Goal: Navigation & Orientation: Find specific page/section

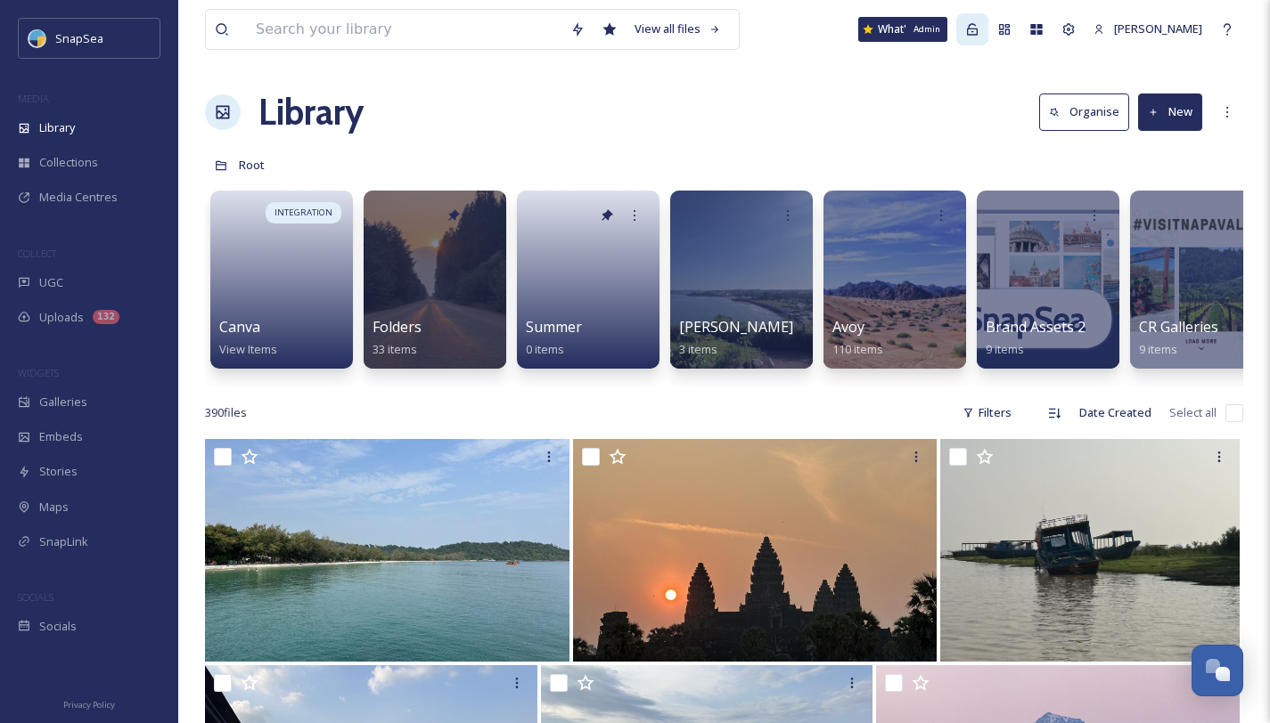
click at [979, 28] on icon at bounding box center [972, 29] width 14 height 14
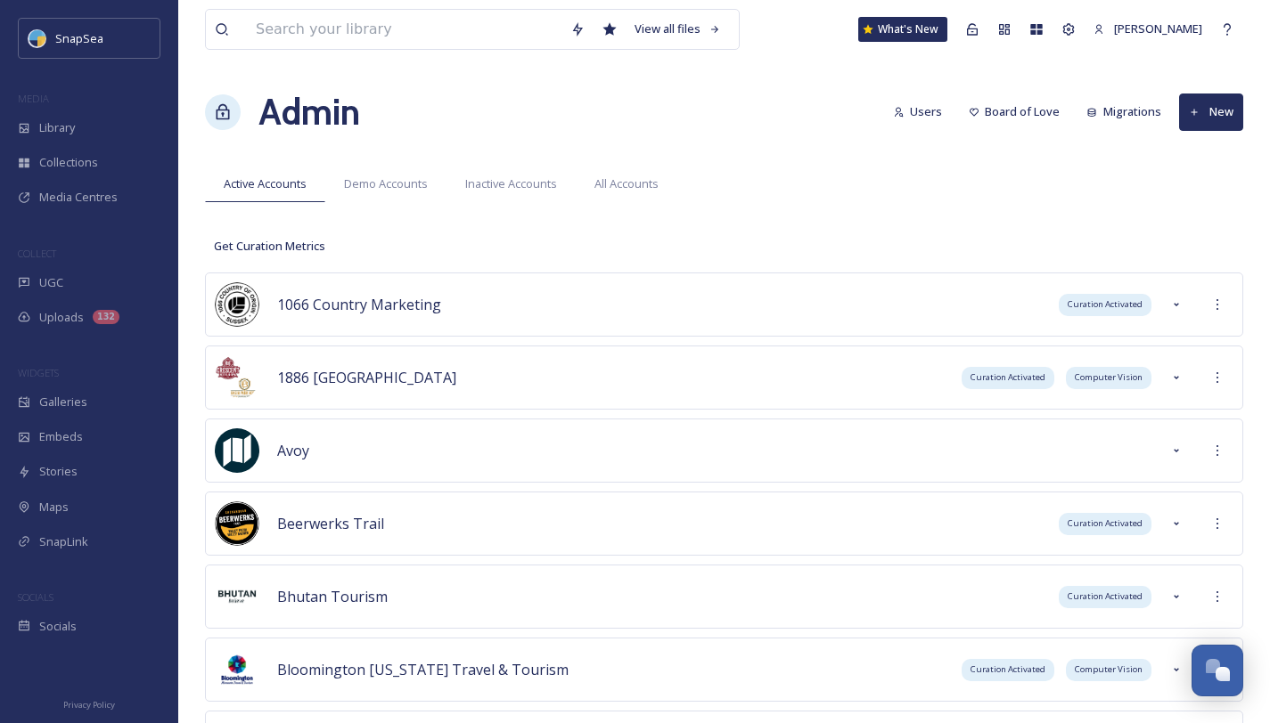
scroll to position [8418, 0]
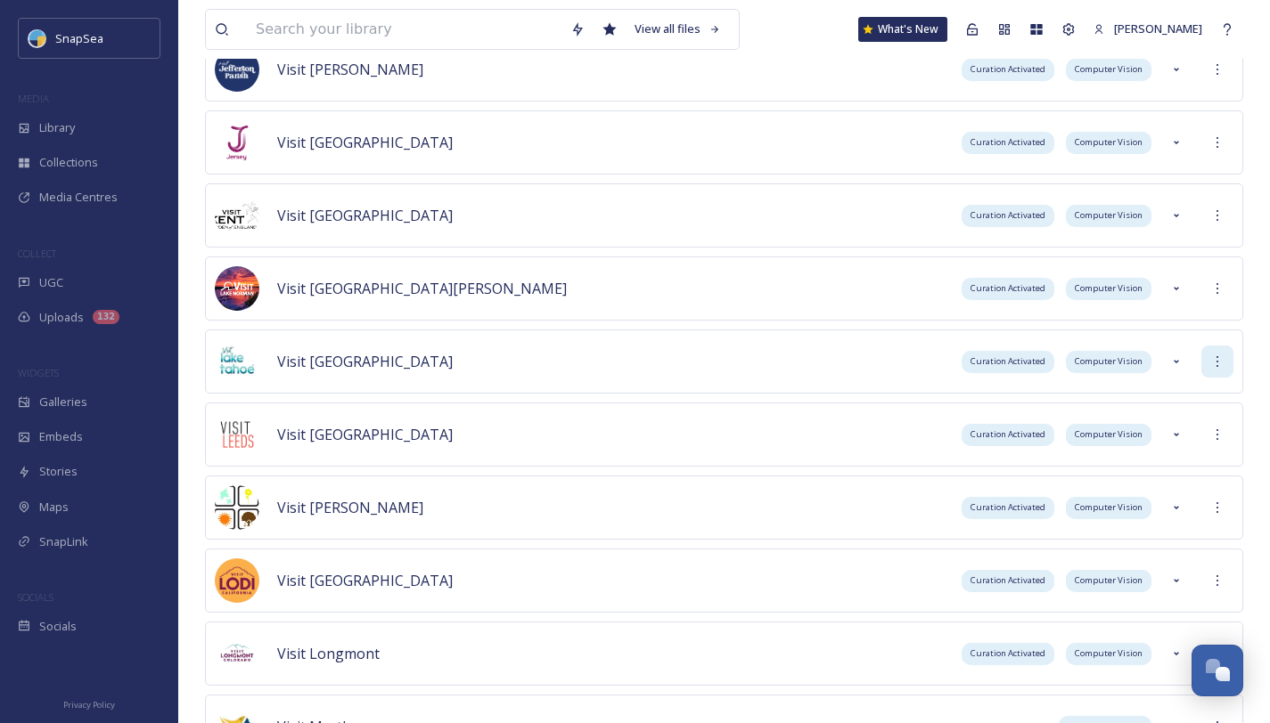
click at [1214, 372] on div at bounding box center [1217, 362] width 32 height 32
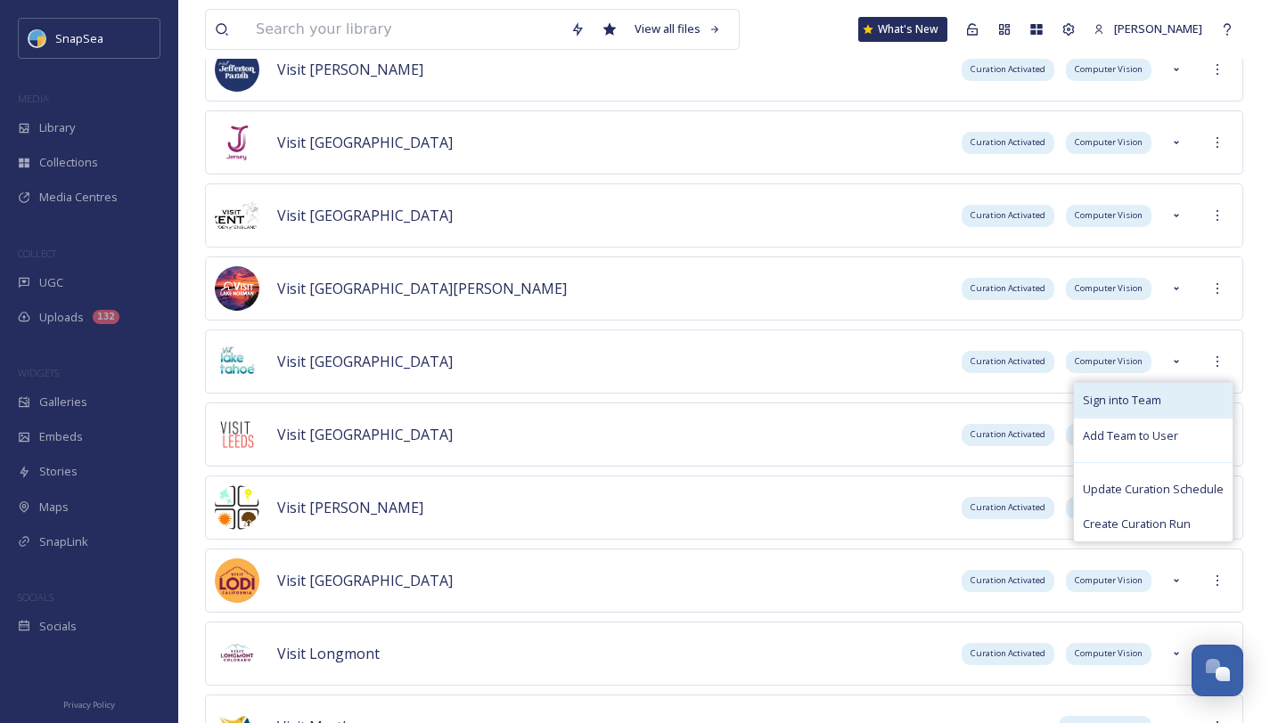
click at [1200, 402] on div "Sign into Team" at bounding box center [1153, 400] width 159 height 35
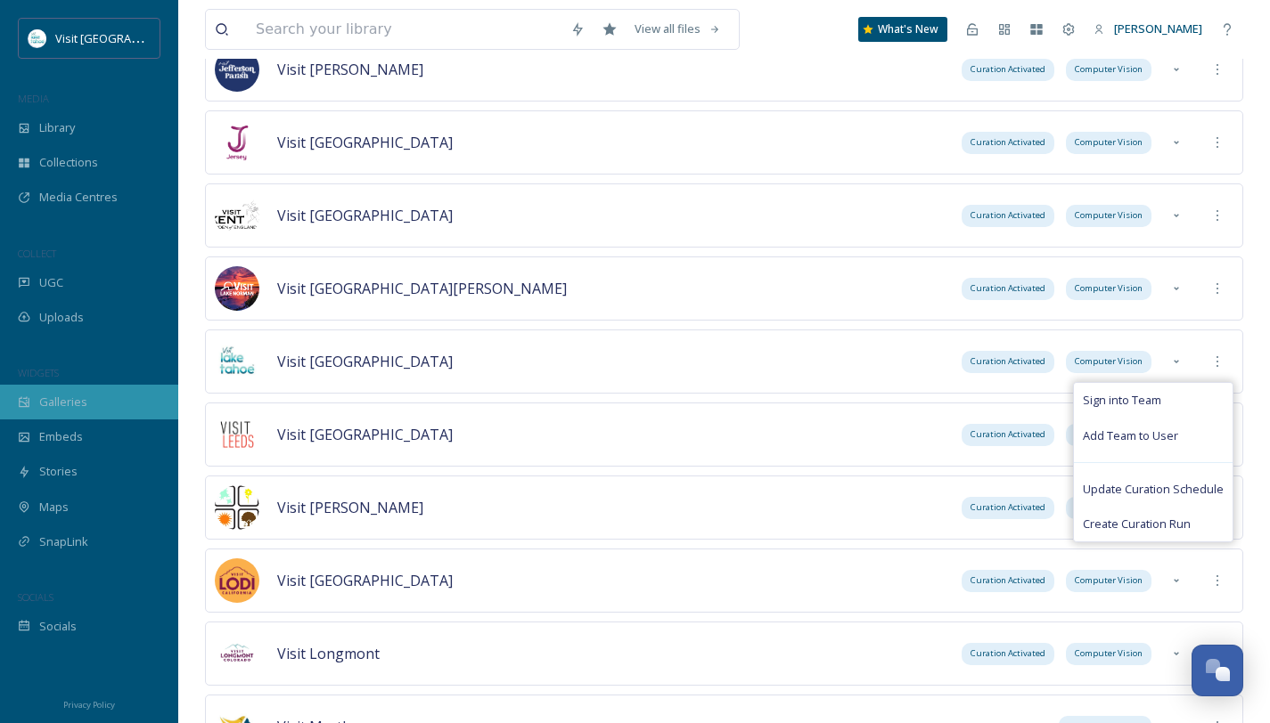
click at [144, 412] on div "Galleries" at bounding box center [89, 402] width 178 height 35
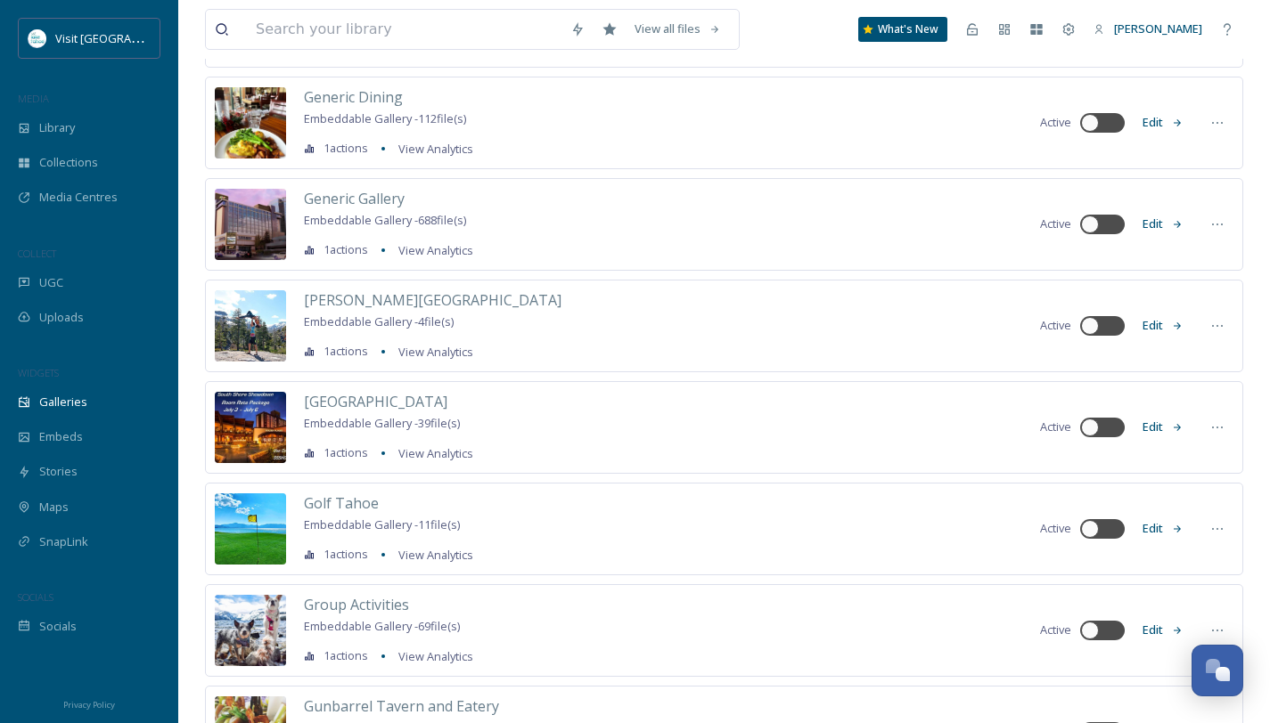
scroll to position [7505, 0]
click at [376, 193] on span "Generic Gallery" at bounding box center [354, 198] width 101 height 20
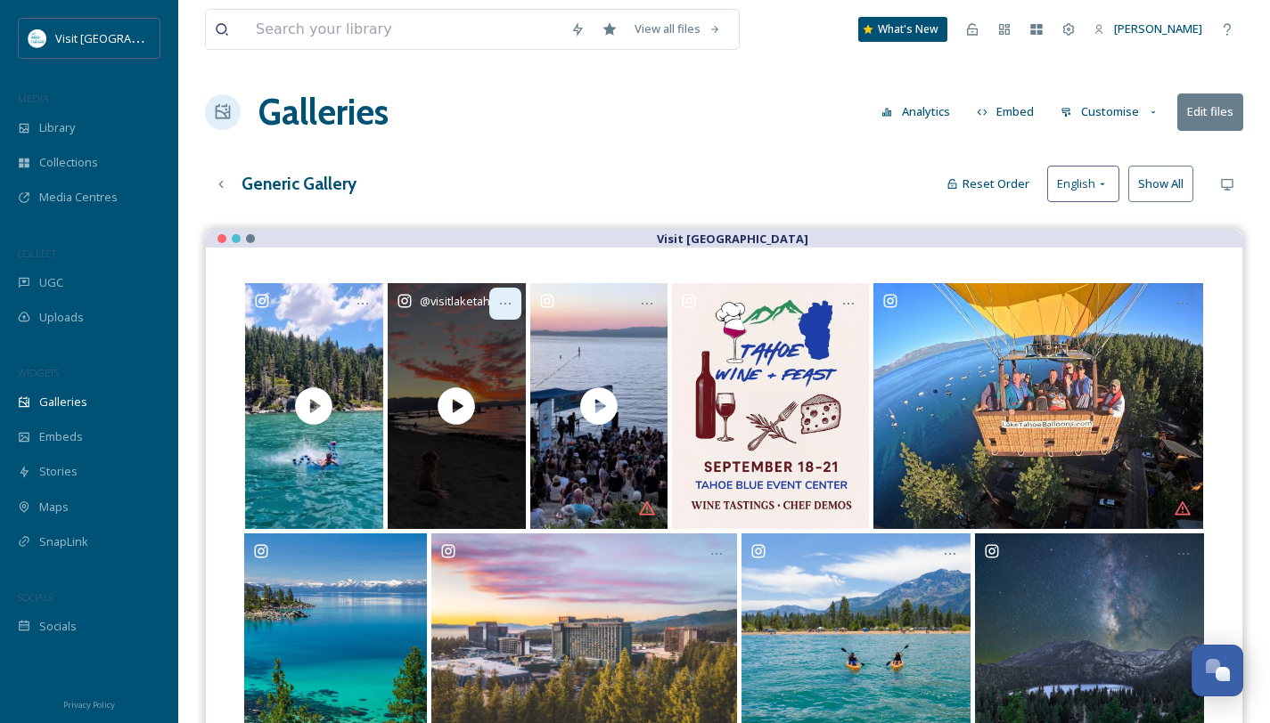
click at [508, 301] on icon at bounding box center [505, 304] width 14 height 14
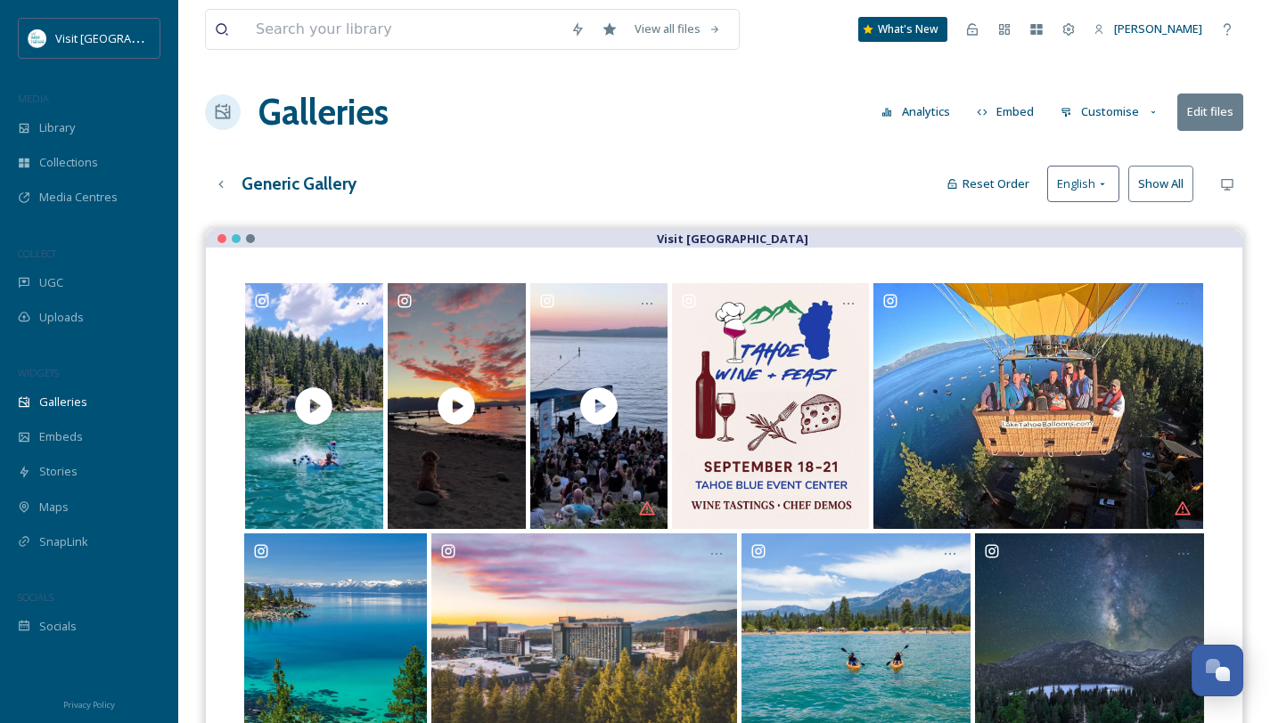
click at [712, 174] on div "Generic Gallery Reset Order English Show All" at bounding box center [724, 184] width 1038 height 37
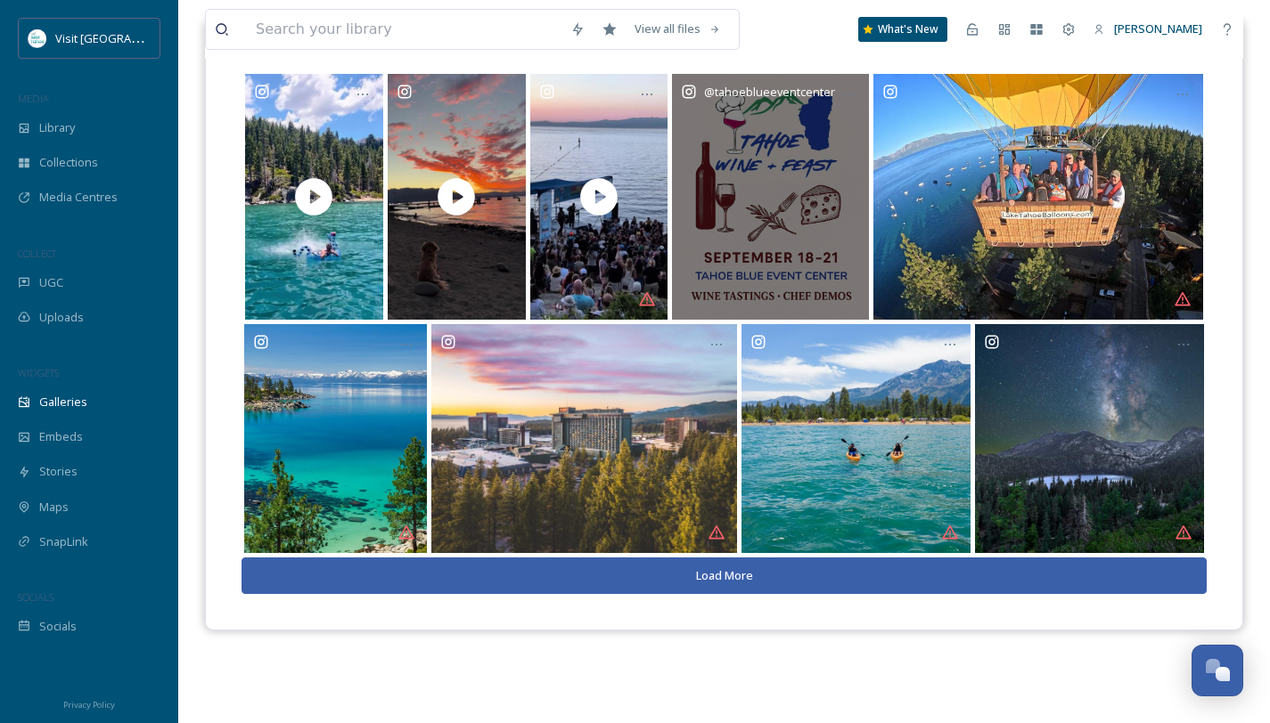
scroll to position [217, 0]
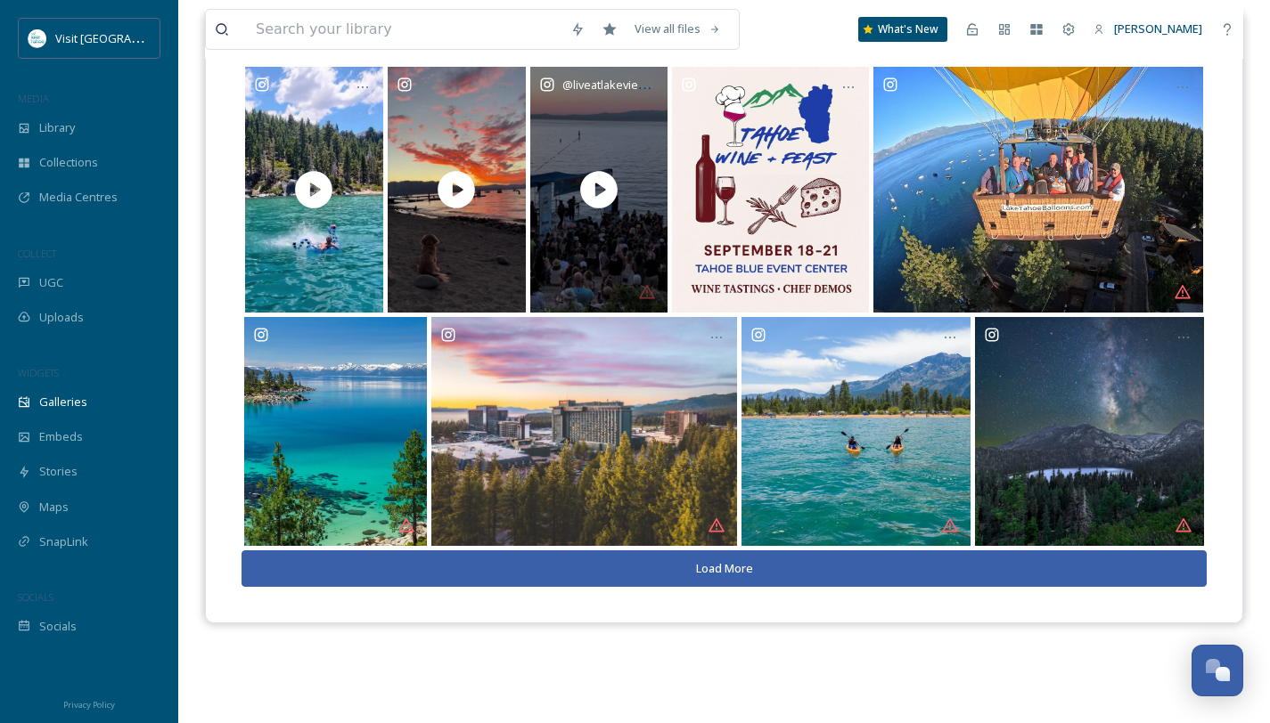
click at [648, 295] on div "@ liveatlakeviewcommons" at bounding box center [599, 189] width 138 height 245
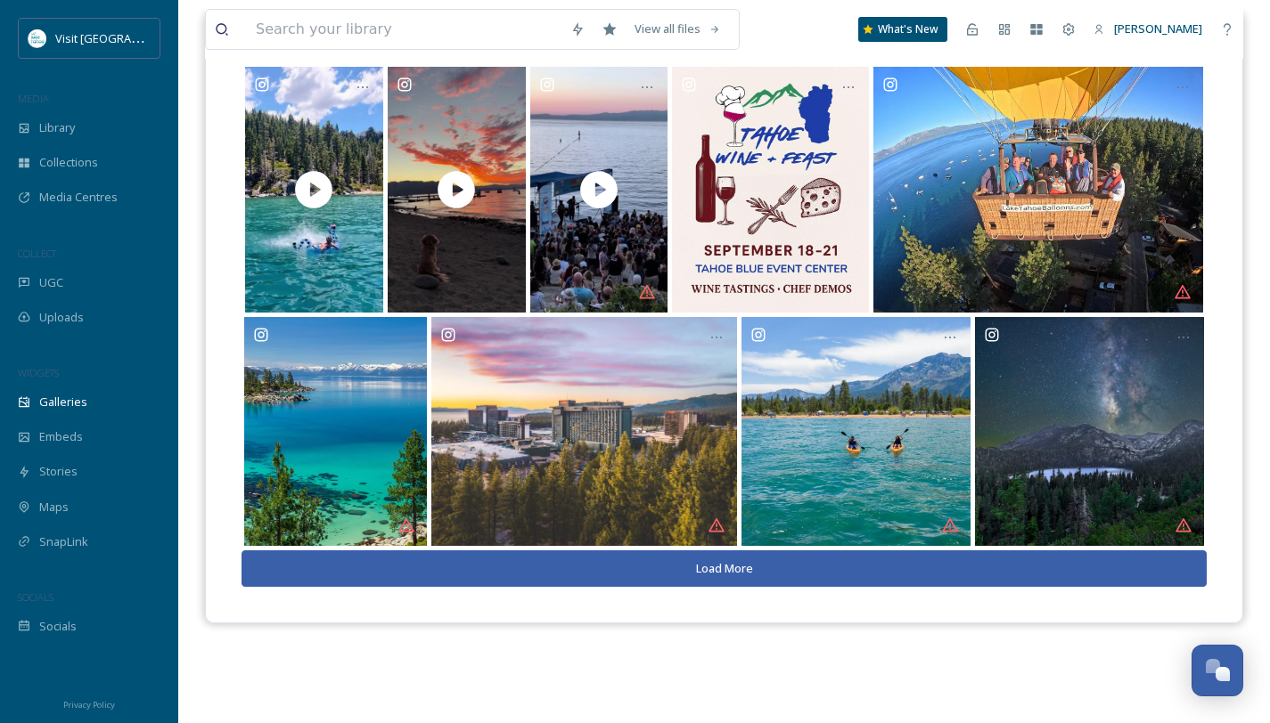
click at [705, 565] on button "Load More" at bounding box center [723, 569] width 965 height 37
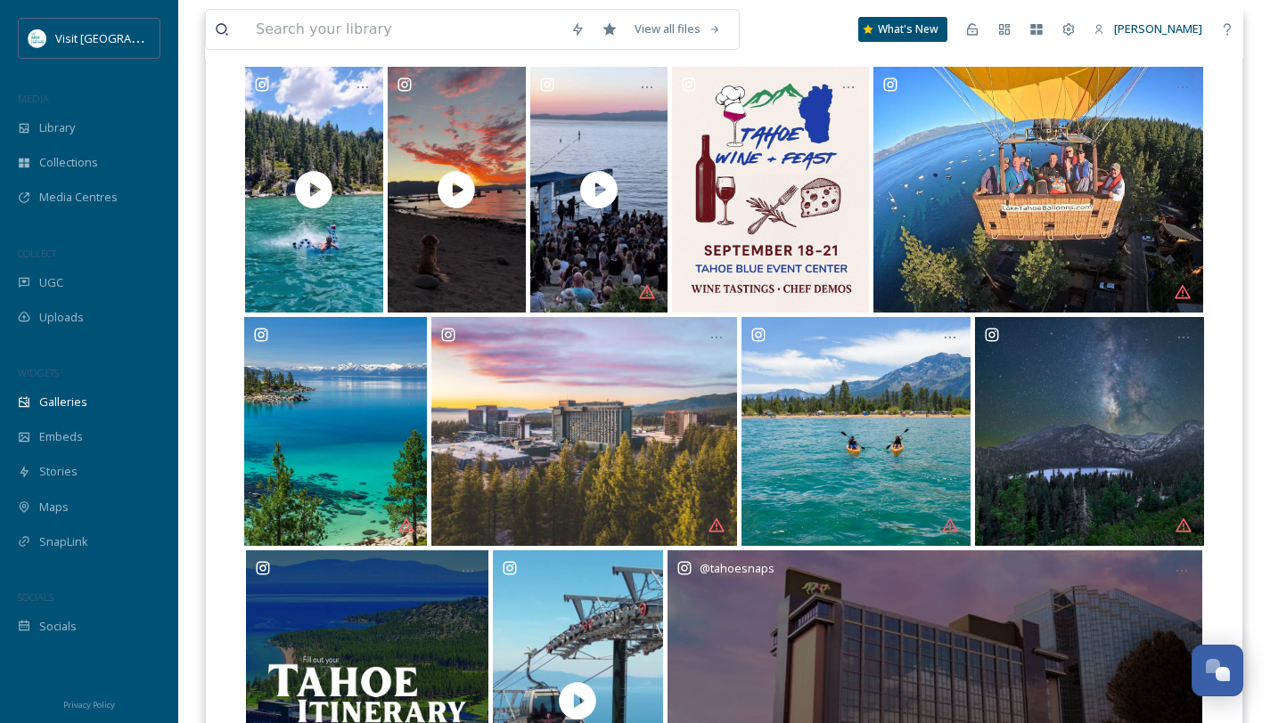
scroll to position [0, 0]
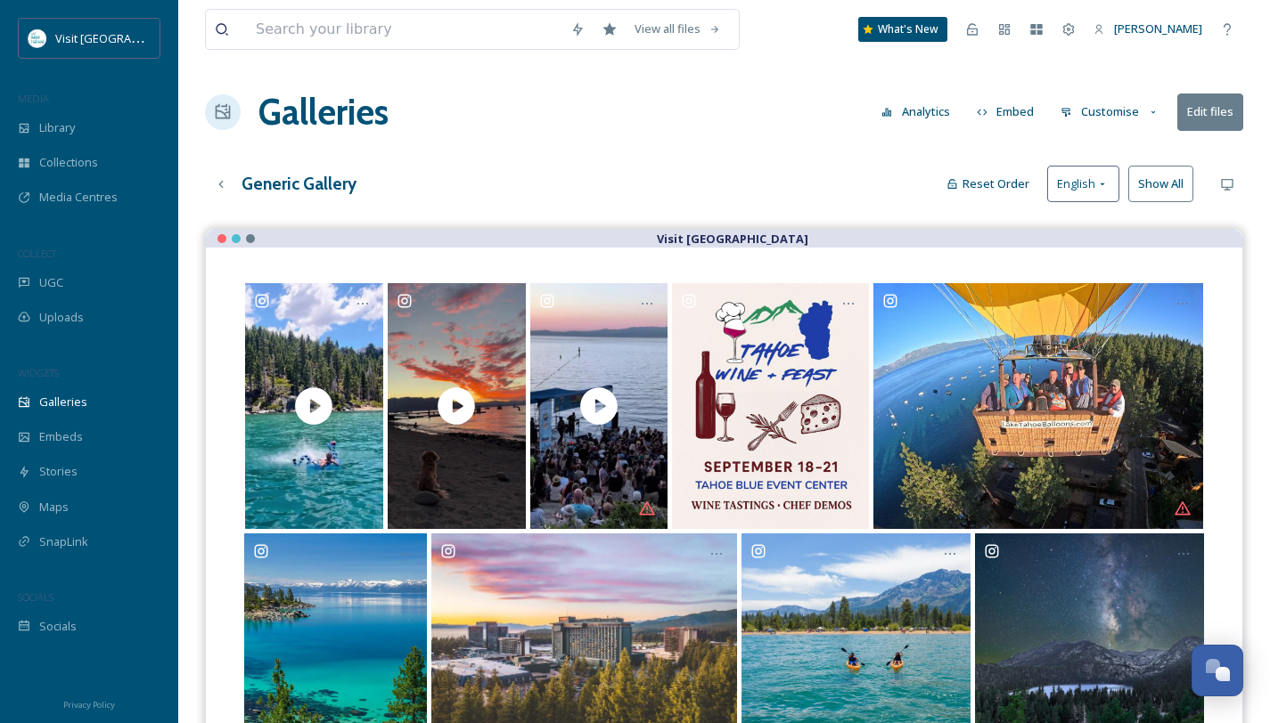
click at [1202, 95] on button "Edit files" at bounding box center [1210, 112] width 66 height 37
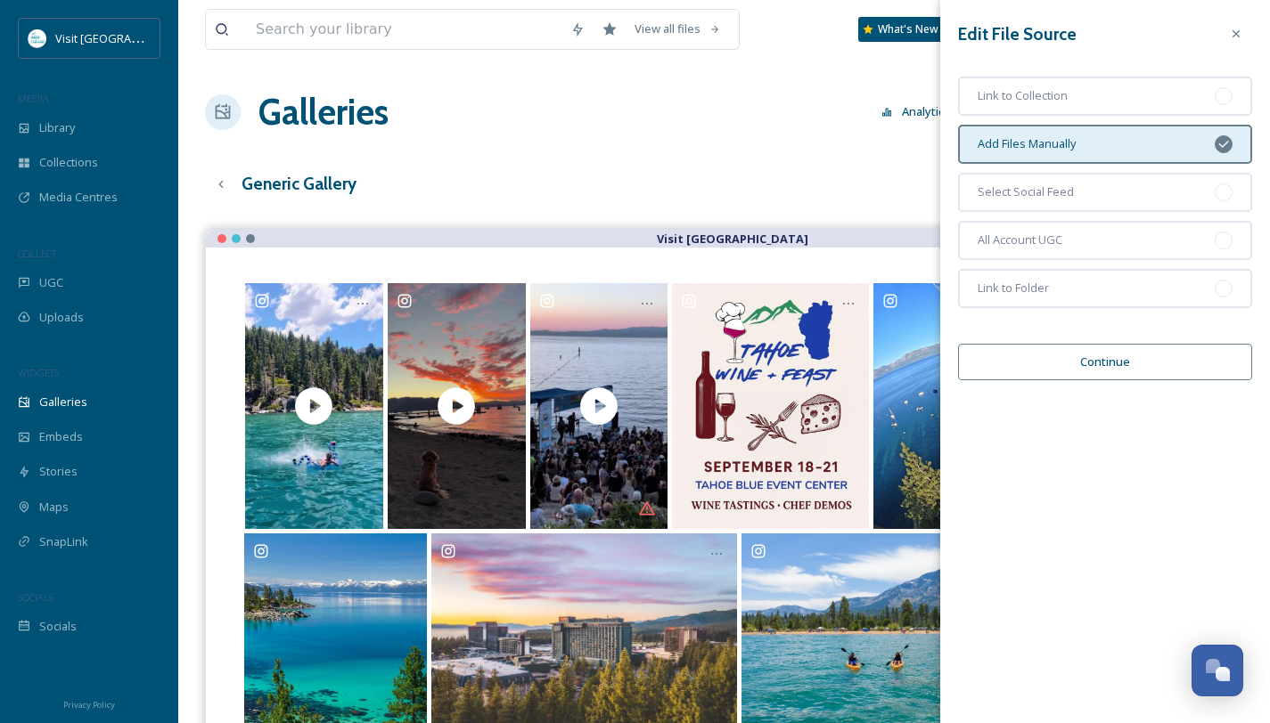
click at [735, 138] on div "Galleries Analytics Embed Customise Edit files" at bounding box center [724, 112] width 1038 height 53
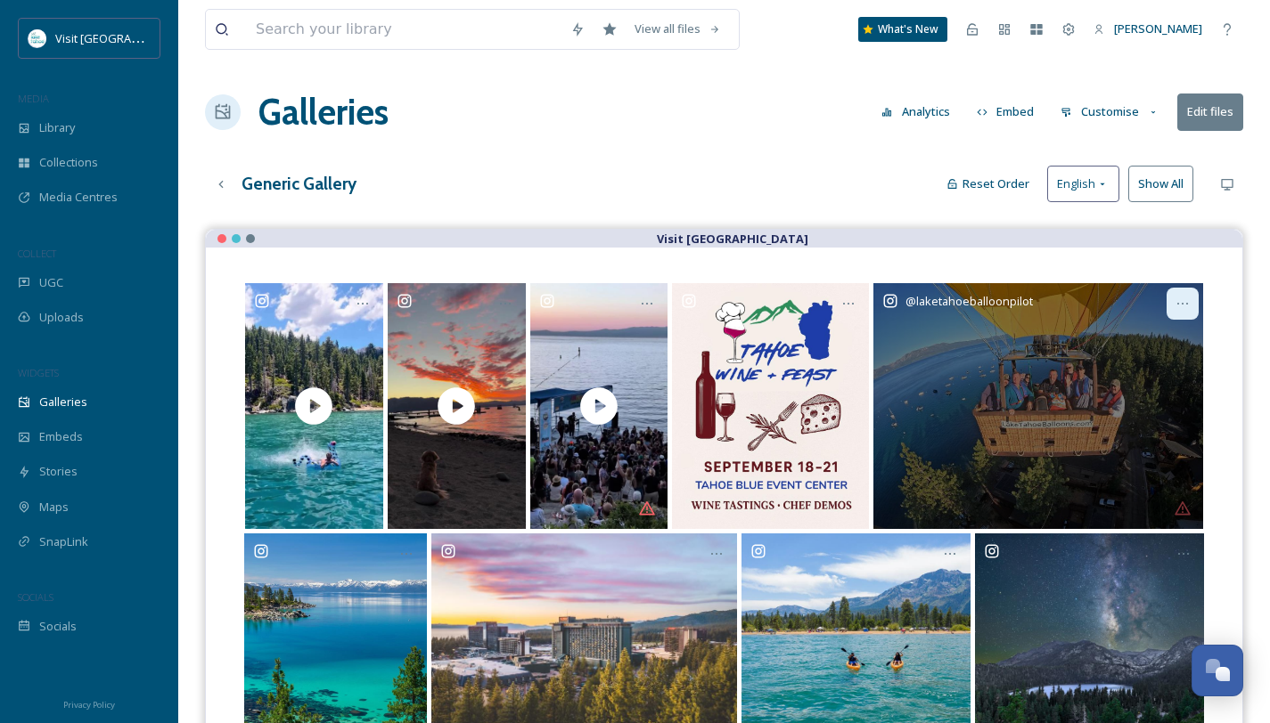
click at [1190, 292] on div at bounding box center [1182, 304] width 32 height 32
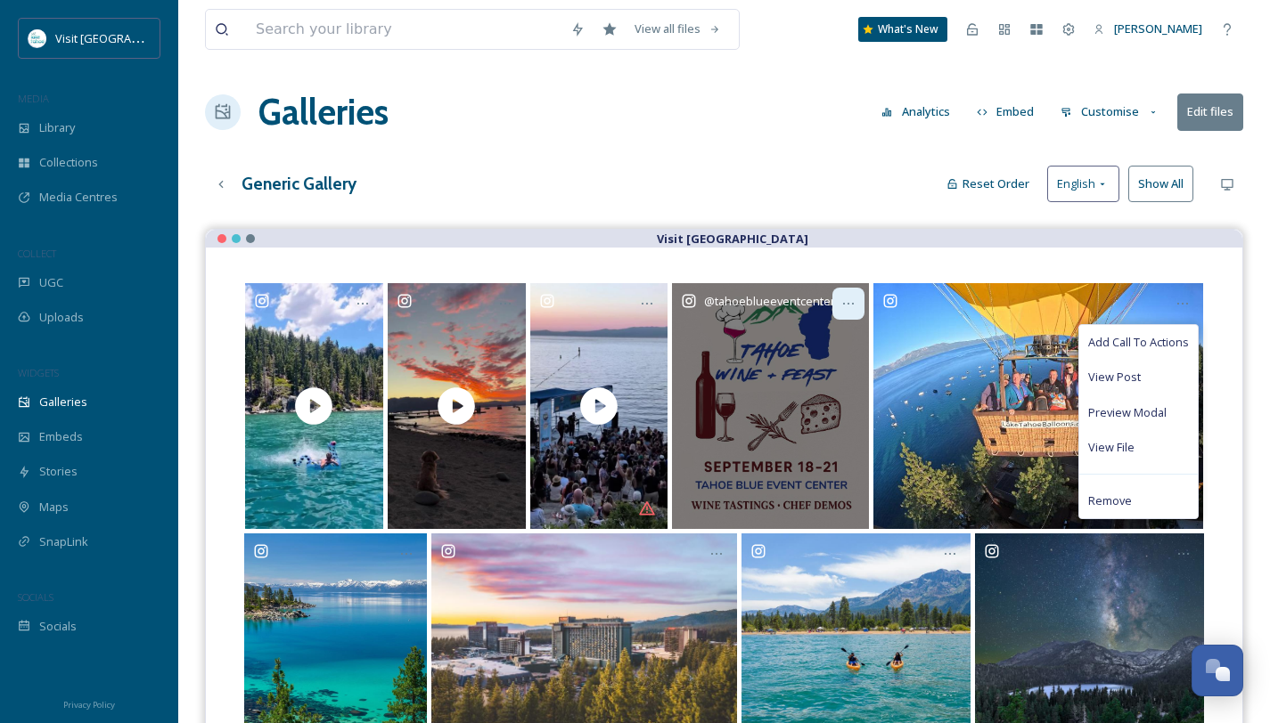
click at [850, 297] on icon at bounding box center [848, 304] width 14 height 14
